Goal: Information Seeking & Learning: Learn about a topic

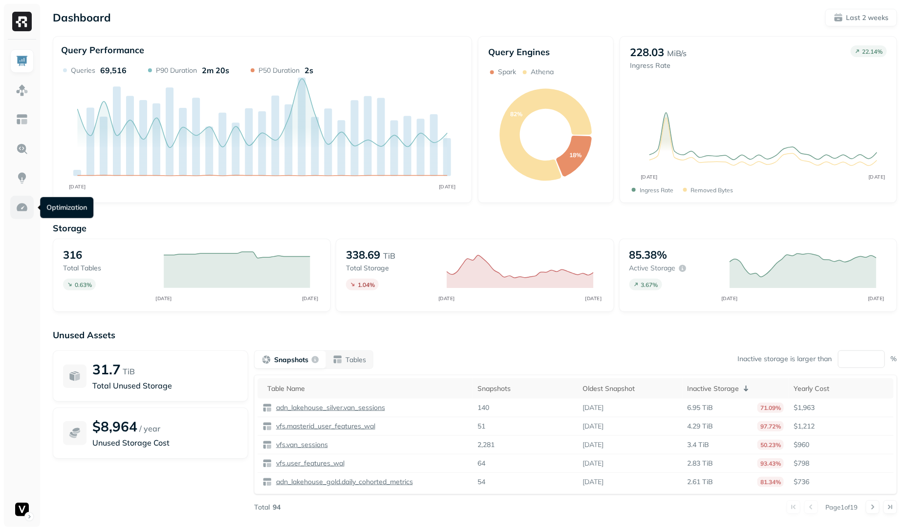
click at [20, 208] on img at bounding box center [22, 207] width 13 height 13
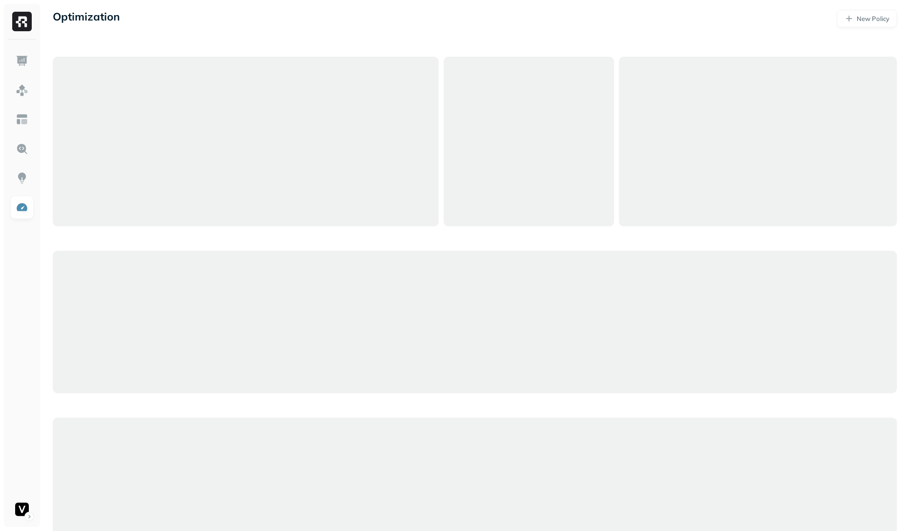
scroll to position [66, 0]
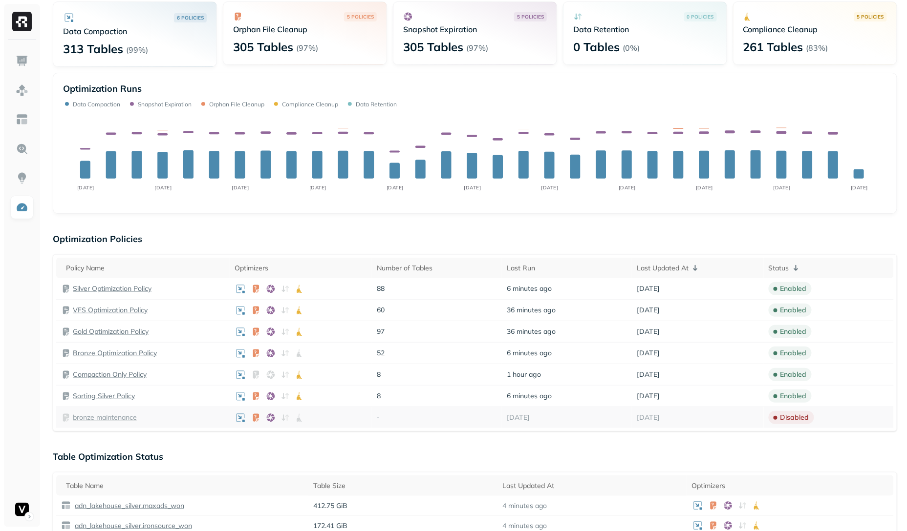
click at [207, 416] on div "bronze maintenance" at bounding box center [143, 418] width 164 height 10
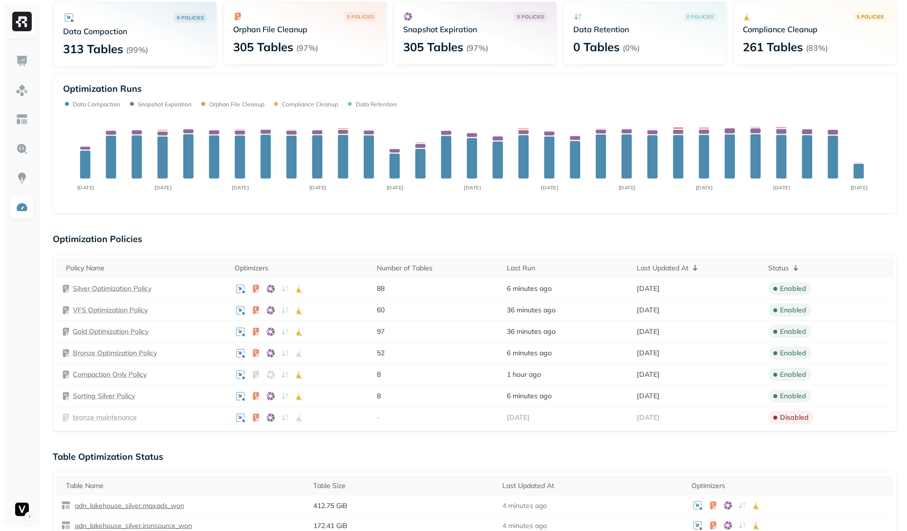
scroll to position [553, 0]
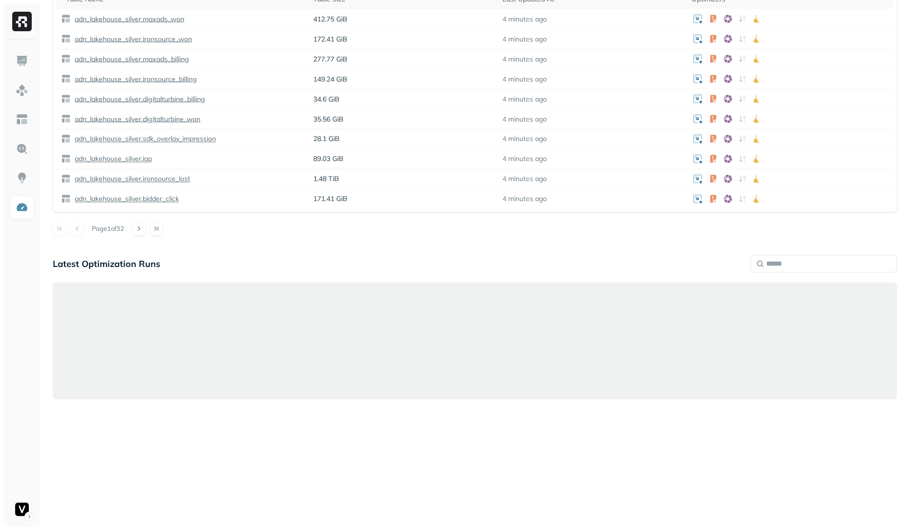
click at [295, 401] on div at bounding box center [475, 405] width 844 height 244
click at [312, 390] on div at bounding box center [475, 341] width 844 height 117
click at [196, 287] on div at bounding box center [475, 341] width 844 height 117
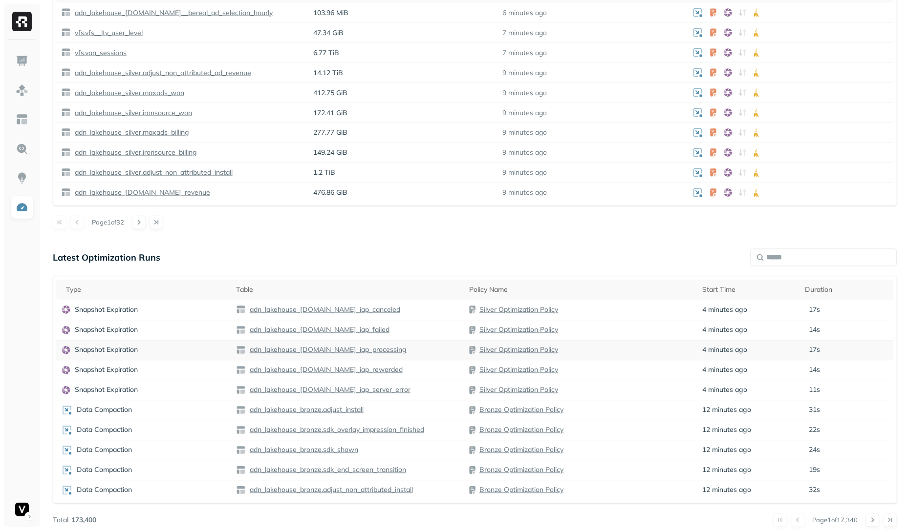
click at [174, 340] on td "Snapshot Expiration" at bounding box center [143, 350] width 175 height 20
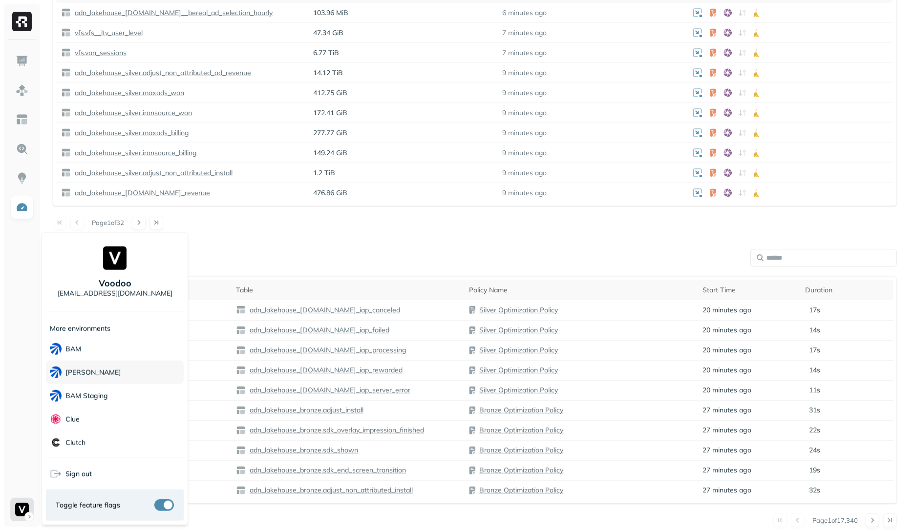
click at [94, 376] on p "BAM Dev" at bounding box center [93, 372] width 56 height 9
